Goal: Find specific page/section: Locate a particular part of the current website

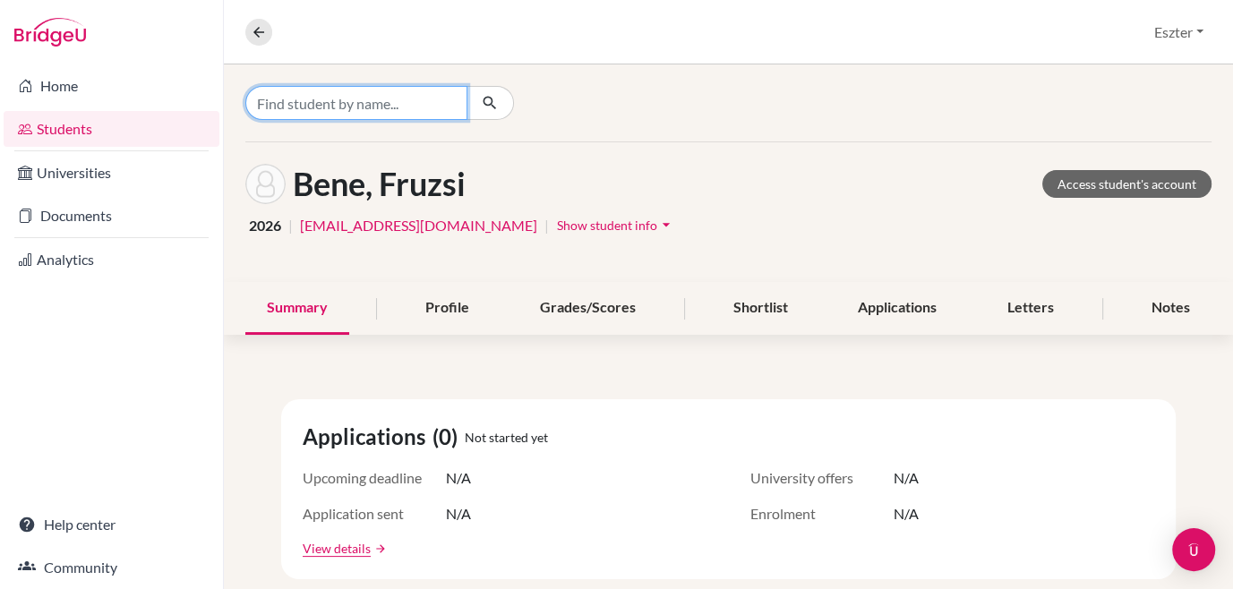
click at [406, 114] on input "Find student by name..." at bounding box center [356, 103] width 222 height 34
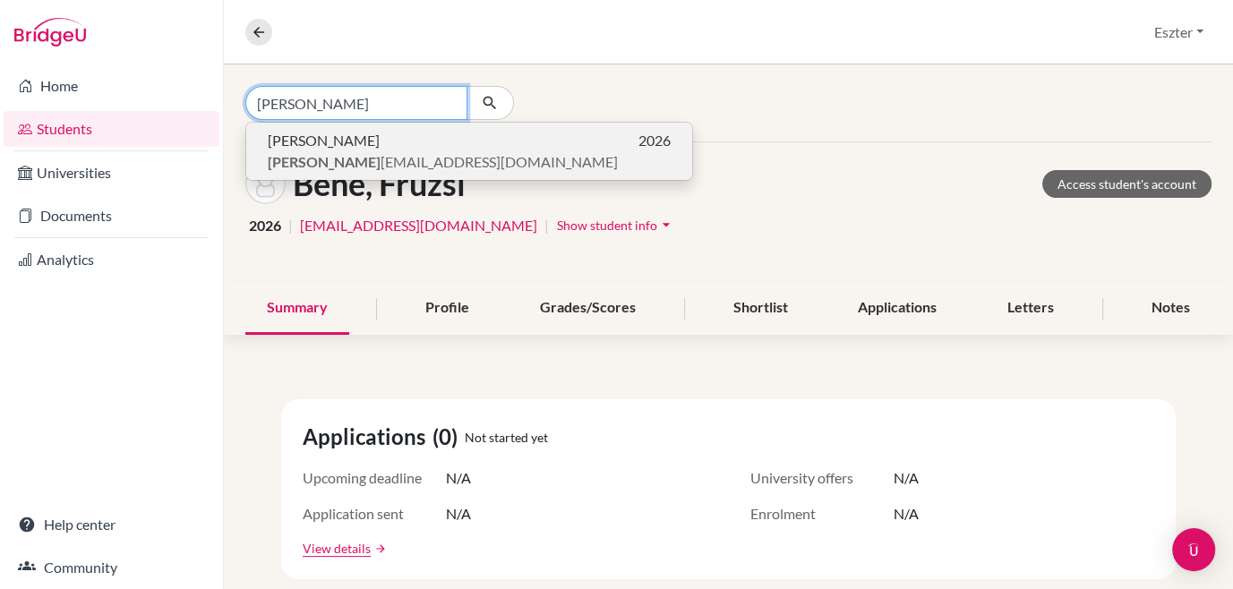
type input "[PERSON_NAME]"
click at [389, 163] on span "[PERSON_NAME] [EMAIL_ADDRESS][DOMAIN_NAME]" at bounding box center [443, 161] width 350 height 21
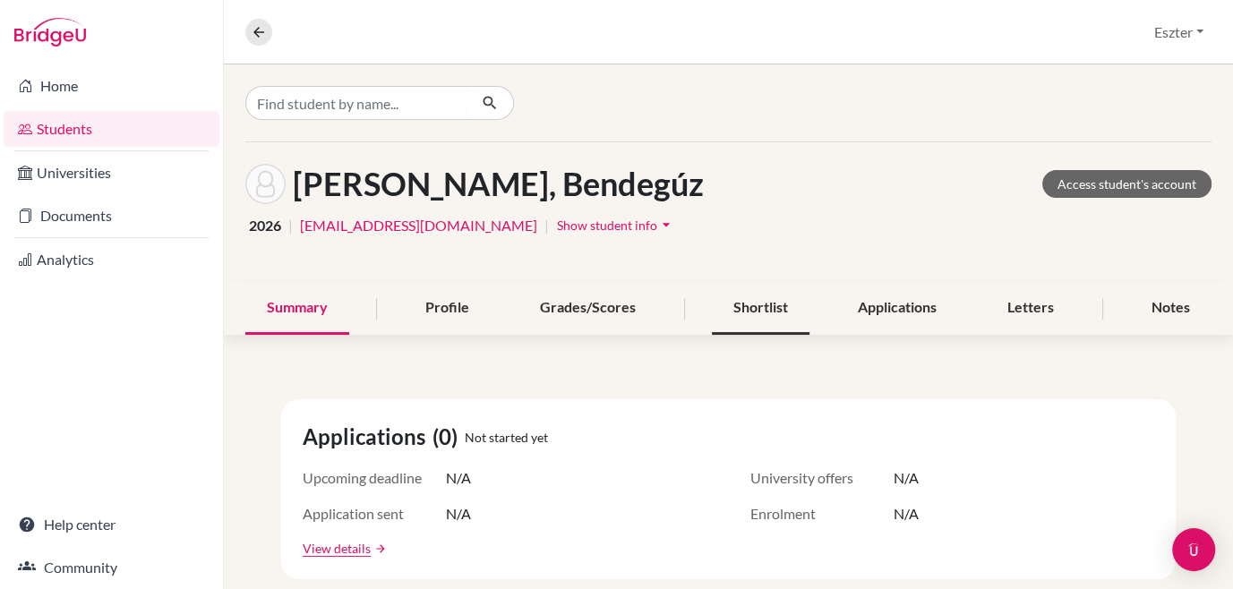
click at [760, 303] on div "Shortlist" at bounding box center [761, 308] width 98 height 53
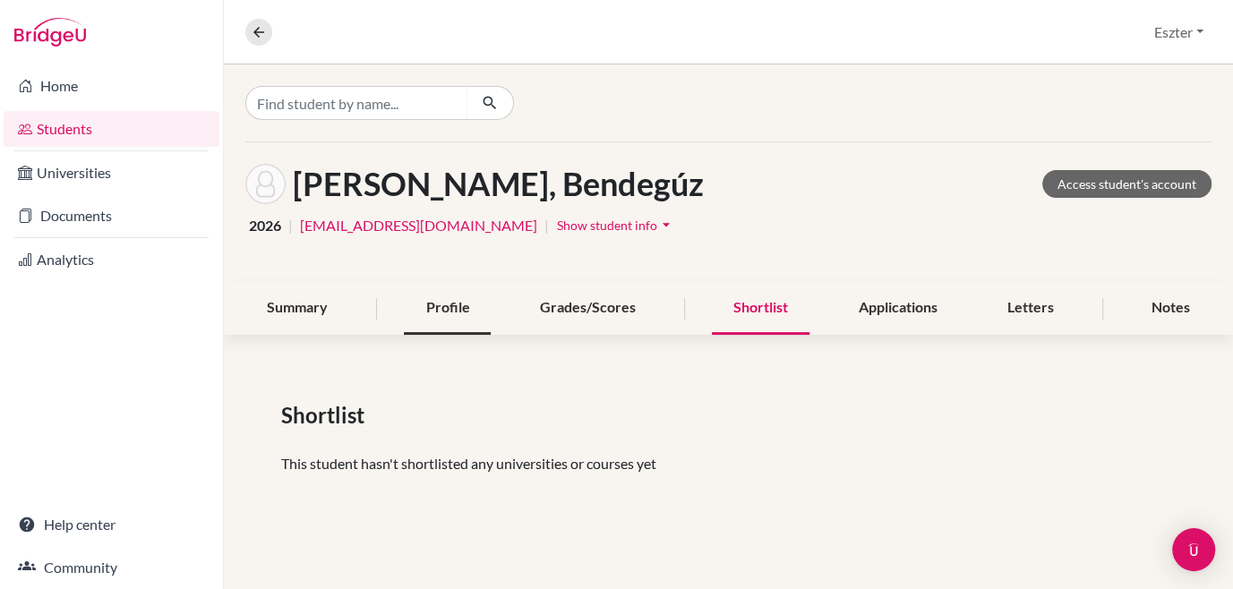
click at [452, 307] on div "Profile" at bounding box center [447, 308] width 87 height 53
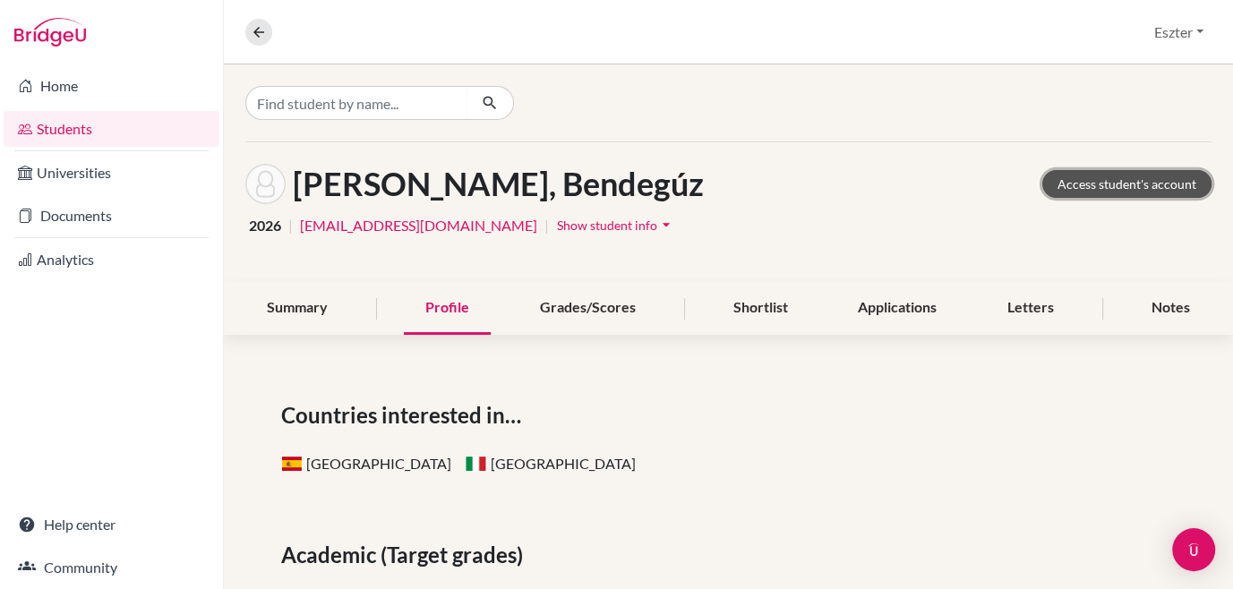
click at [1142, 182] on link "Access student's account" at bounding box center [1126, 184] width 169 height 28
